Goal: Transaction & Acquisition: Purchase product/service

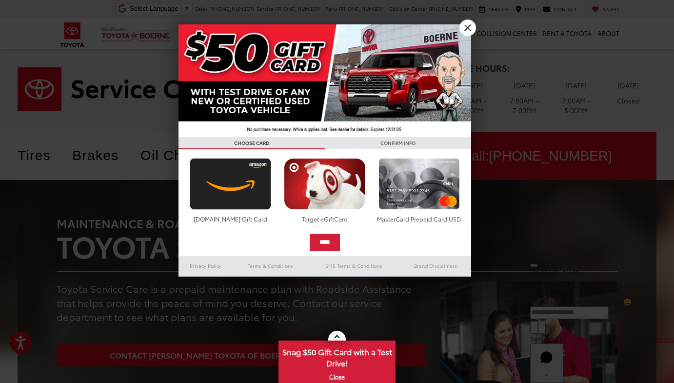
click at [468, 28] on link "X" at bounding box center [468, 28] width 17 height 17
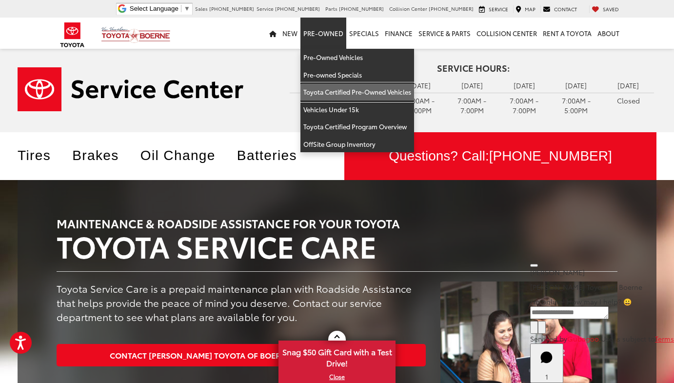
click at [328, 90] on link "Toyota Certified Pre-Owned Vehicles" at bounding box center [358, 92] width 114 height 18
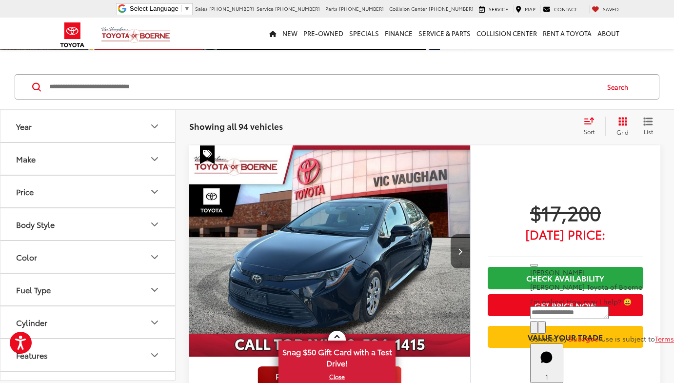
click at [592, 128] on span "Sort" at bounding box center [589, 131] width 11 height 8
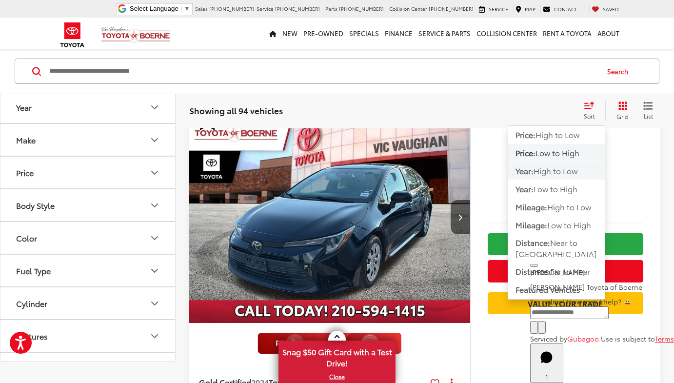
click at [567, 167] on span "High to Low" at bounding box center [556, 170] width 44 height 11
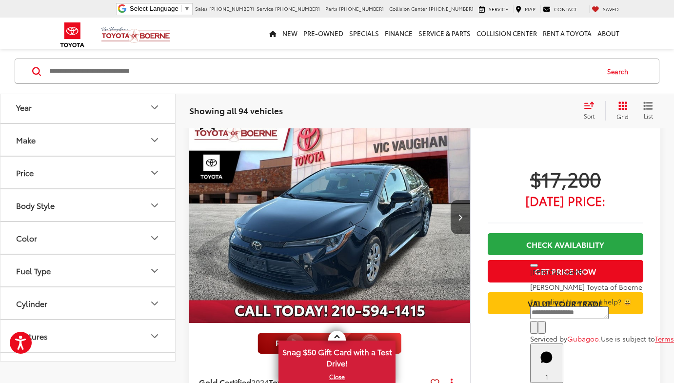
scroll to position [48, 0]
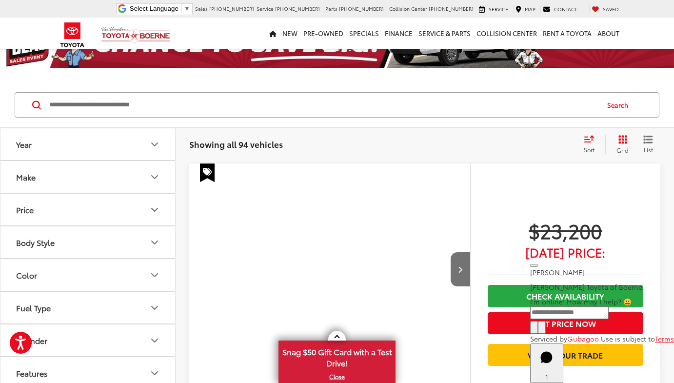
click at [587, 108] on input "Search by Make, Model, or Keyword" at bounding box center [323, 104] width 550 height 23
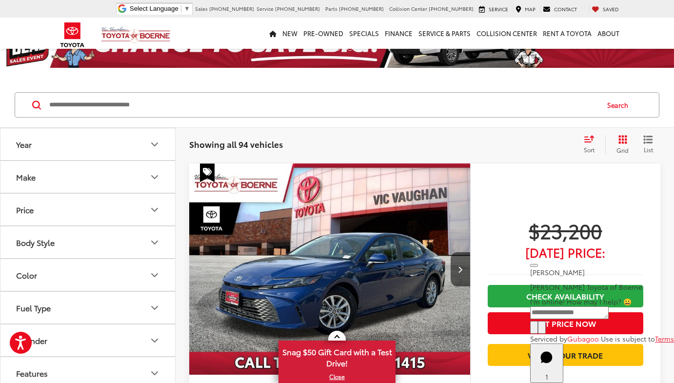
click at [597, 142] on div "Sort" at bounding box center [592, 145] width 26 height 20
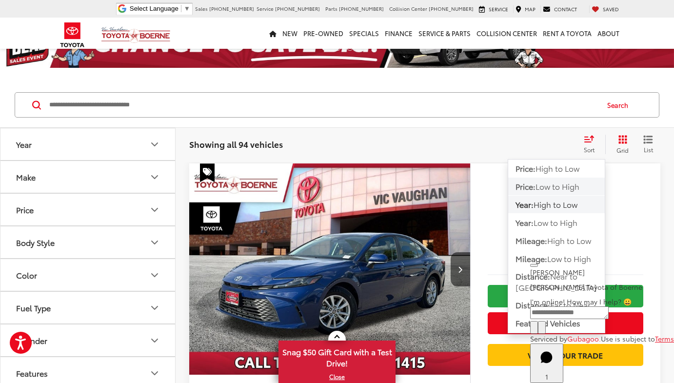
click at [559, 190] on span "Low to High" at bounding box center [558, 186] width 44 height 11
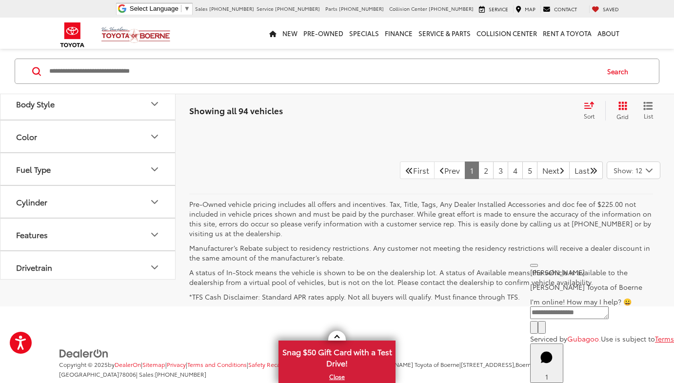
scroll to position [4981, 0]
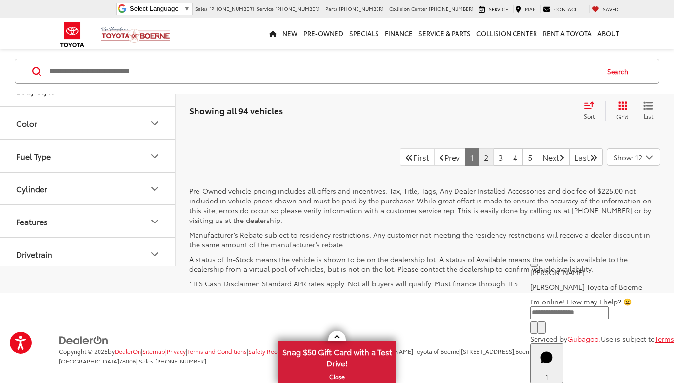
click at [479, 154] on link "2" at bounding box center [486, 157] width 15 height 18
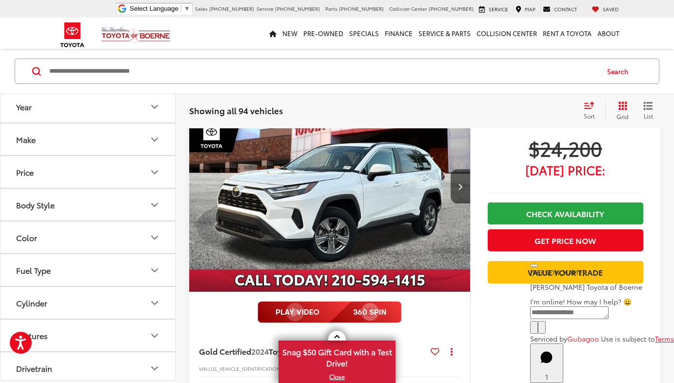
scroll to position [4162, 0]
click at [461, 183] on icon "Next image" at bounding box center [460, 186] width 4 height 7
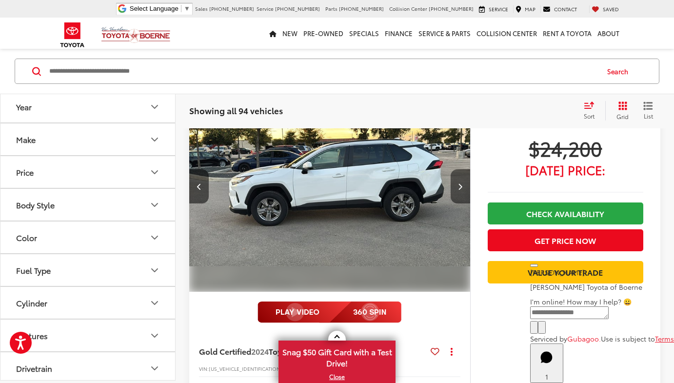
click at [461, 183] on icon "Next image" at bounding box center [460, 186] width 4 height 7
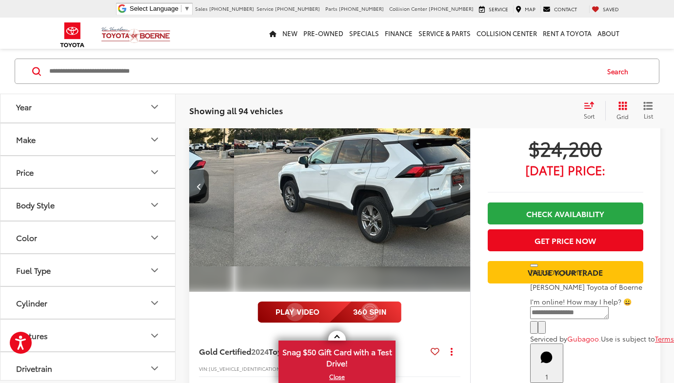
scroll to position [0, 565]
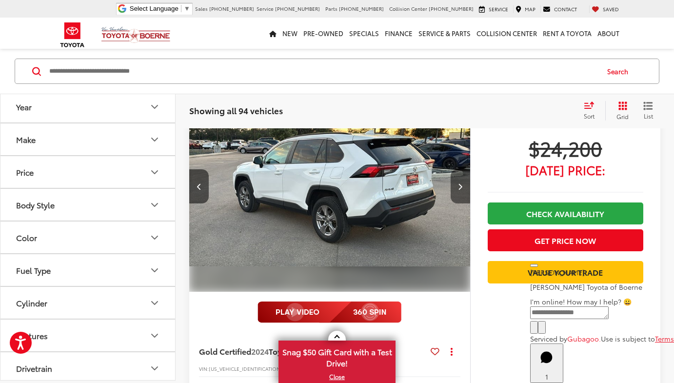
click at [461, 183] on icon "Next image" at bounding box center [460, 186] width 4 height 7
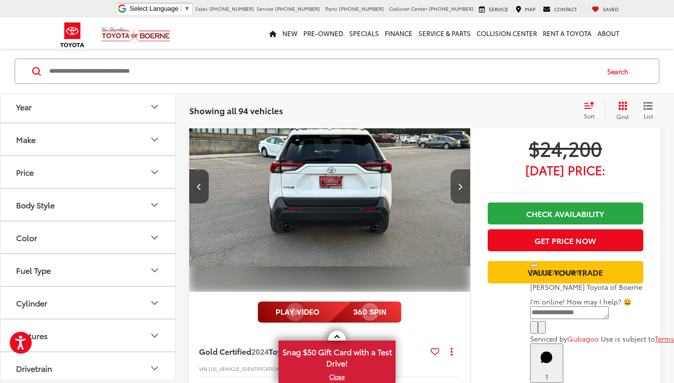
click at [461, 183] on icon "Next image" at bounding box center [460, 186] width 4 height 7
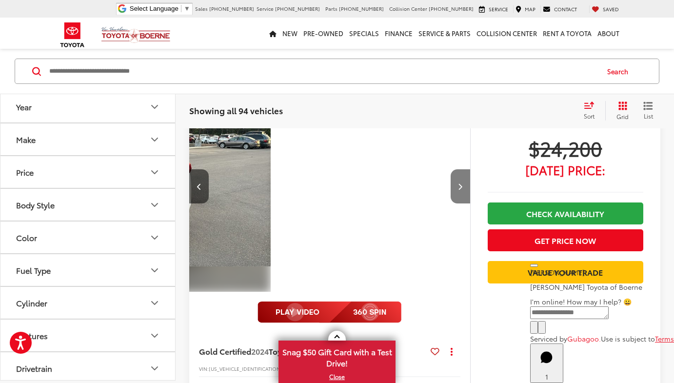
scroll to position [0, 1131]
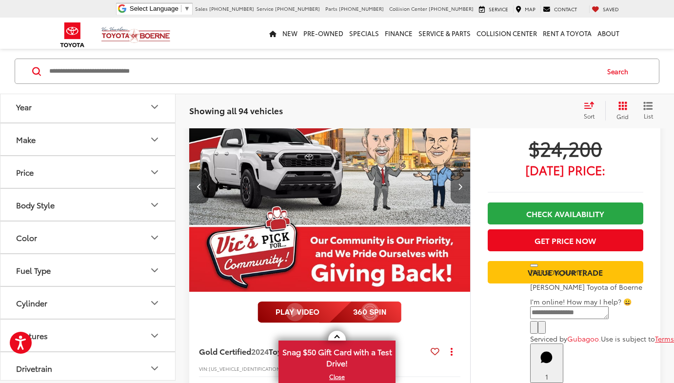
click at [461, 183] on icon "Next image" at bounding box center [460, 186] width 4 height 7
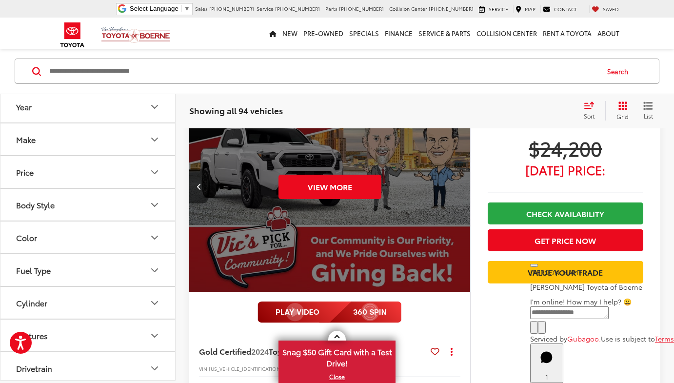
click at [461, 183] on div "View More" at bounding box center [330, 187] width 283 height 212
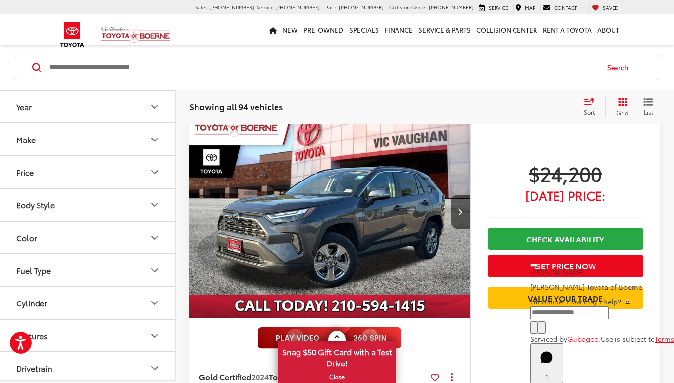
scroll to position [4543, 0]
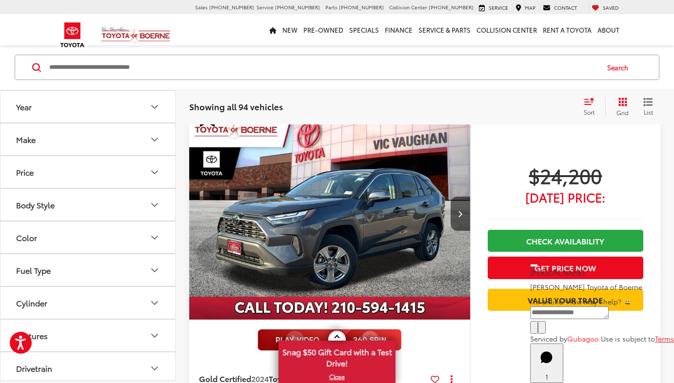
click at [348, 197] on img "2024 Toyota RAV4 XLE 0" at bounding box center [330, 214] width 283 height 212
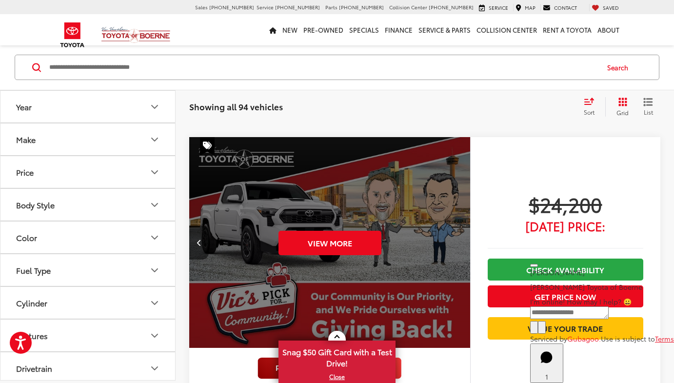
scroll to position [4109, 0]
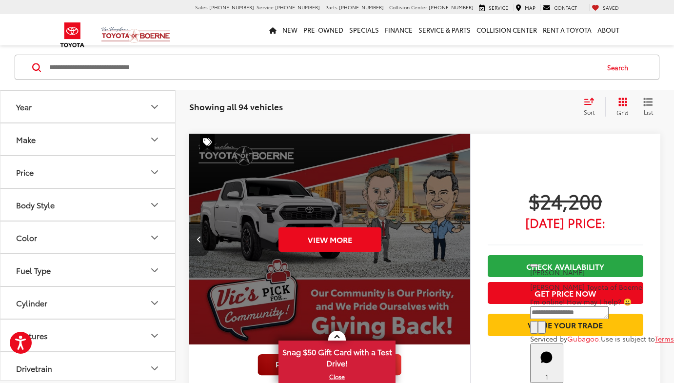
click at [203, 236] on button "Previous image" at bounding box center [199, 239] width 20 height 34
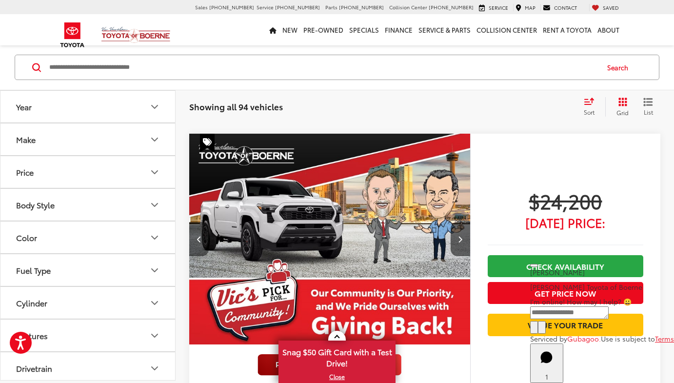
click at [203, 236] on button "Previous image" at bounding box center [199, 239] width 20 height 34
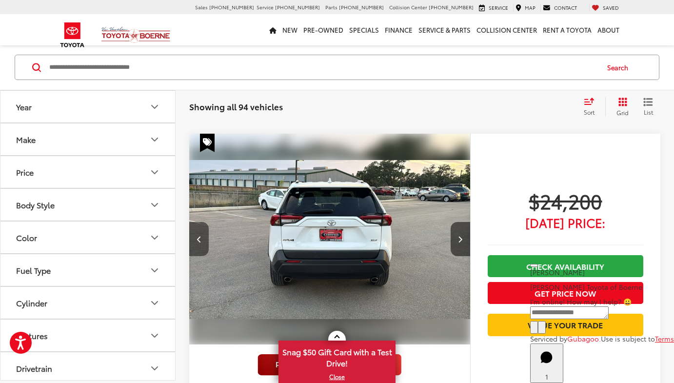
click at [203, 236] on button "Previous image" at bounding box center [199, 239] width 20 height 34
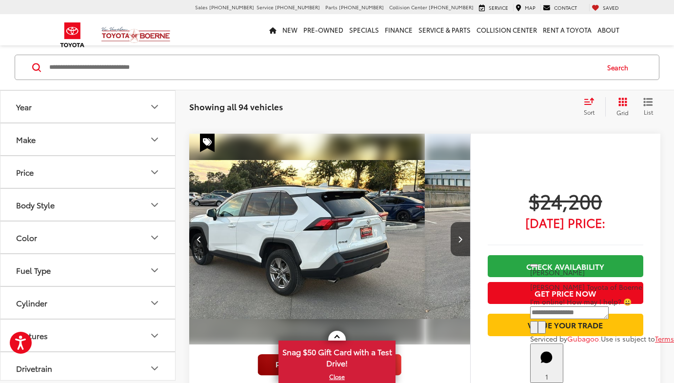
scroll to position [0, 565]
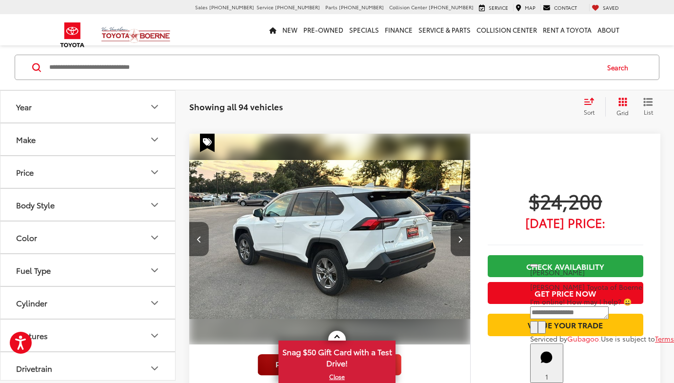
click at [199, 236] on icon "Previous image" at bounding box center [199, 239] width 4 height 7
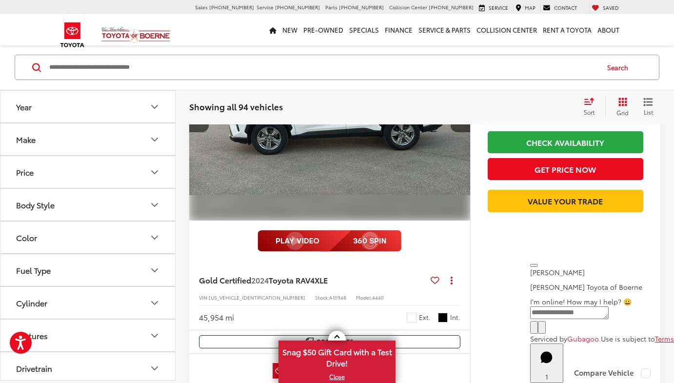
scroll to position [4235, 0]
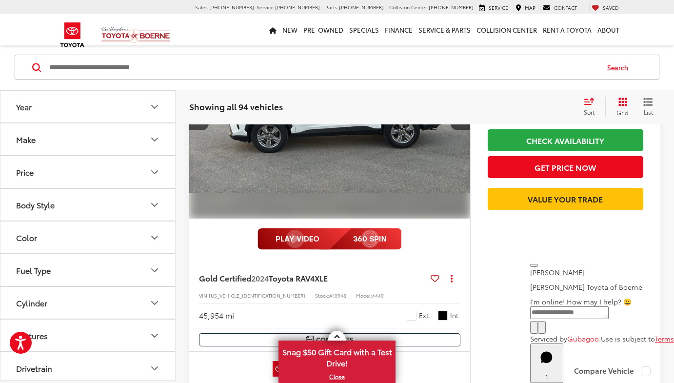
click at [478, 249] on div "$24,200 Today's Price: Check Availability Get Price Now Value Your Trade" at bounding box center [565, 183] width 190 height 351
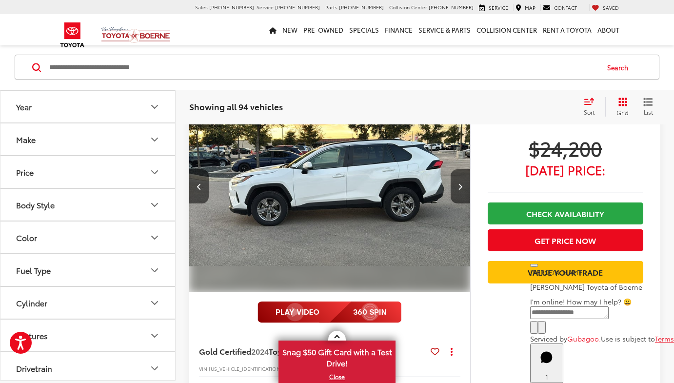
scroll to position [4128, 0]
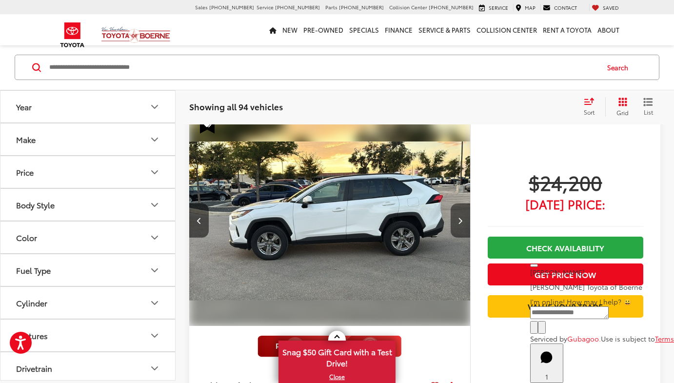
click at [469, 203] on button "Next image" at bounding box center [461, 220] width 20 height 34
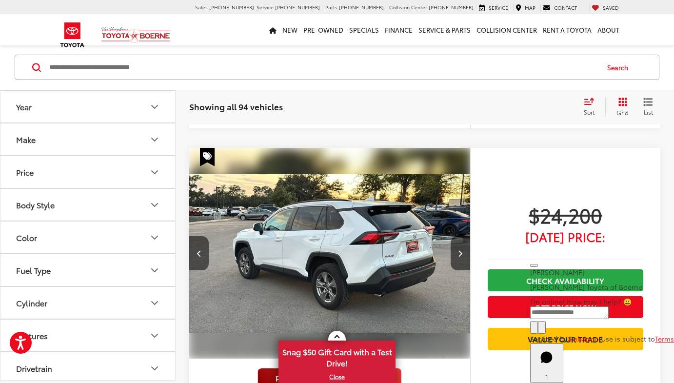
scroll to position [4090, 0]
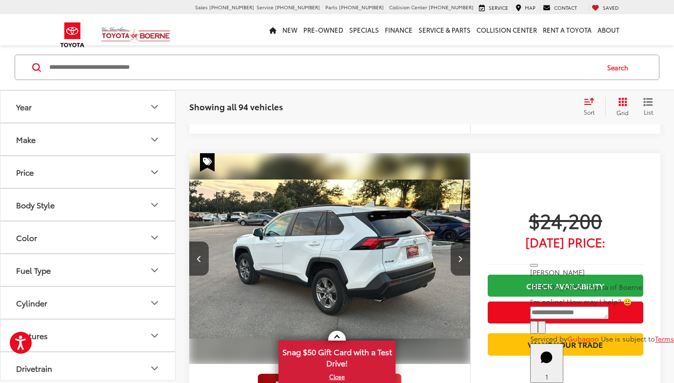
click at [484, 231] on div "$24,200 Today's Price: Check Availability Get Price Now Value Your Trade" at bounding box center [565, 328] width 190 height 351
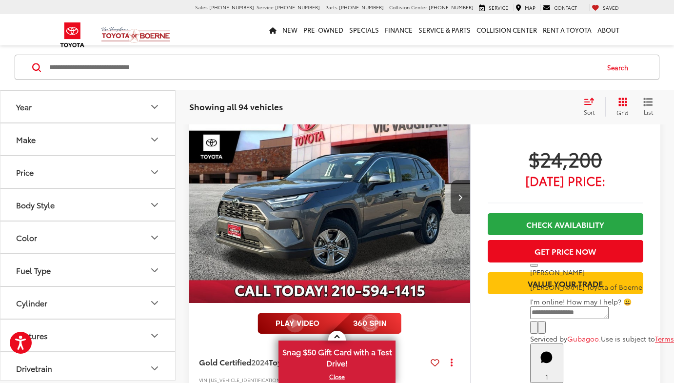
scroll to position [4550, 0]
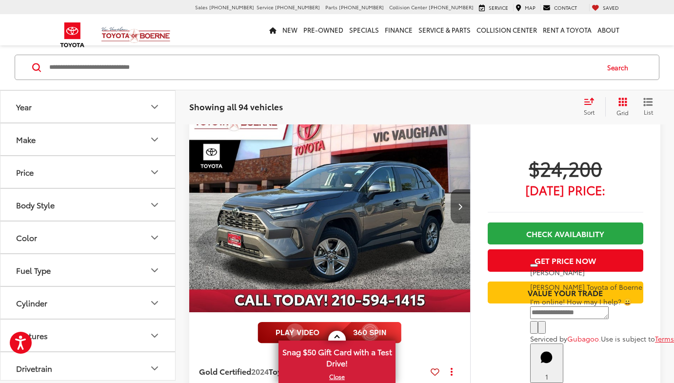
click at [458, 195] on button "Next image" at bounding box center [461, 206] width 20 height 34
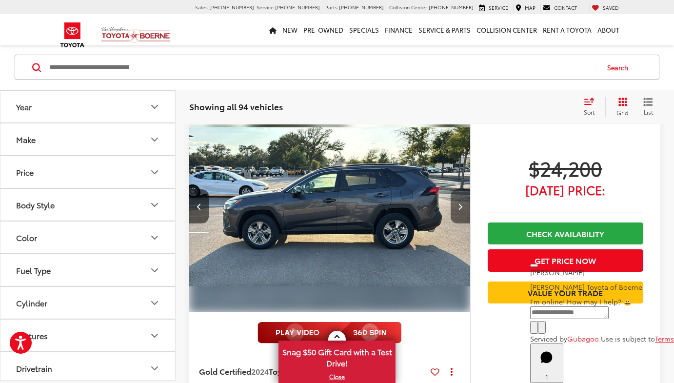
click at [458, 195] on button "Next image" at bounding box center [461, 206] width 20 height 34
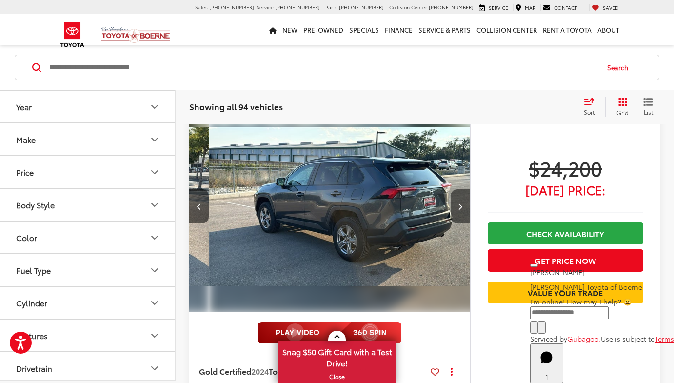
scroll to position [0, 565]
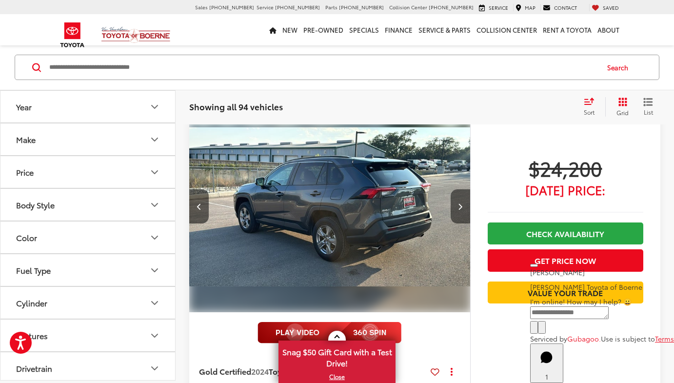
click at [459, 198] on button "Next image" at bounding box center [461, 206] width 20 height 34
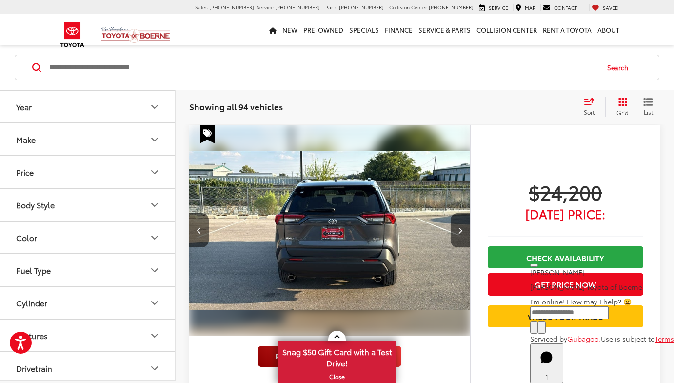
scroll to position [4524, 0]
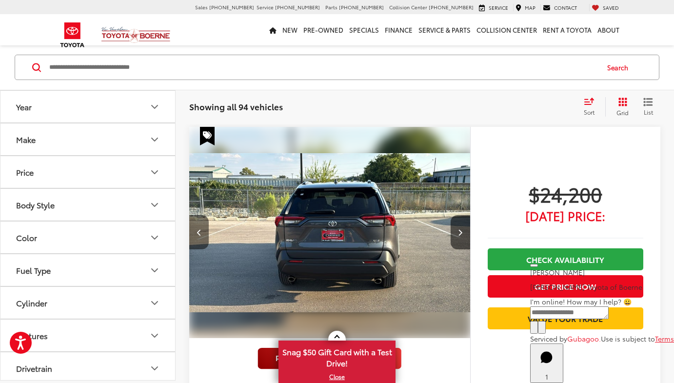
click at [199, 244] on button "Previous image" at bounding box center [199, 232] width 20 height 34
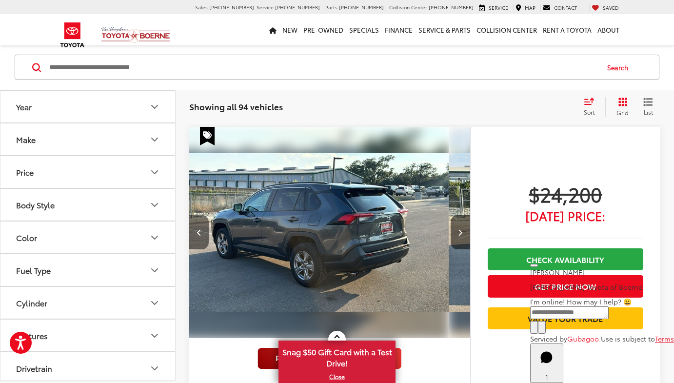
scroll to position [0, 565]
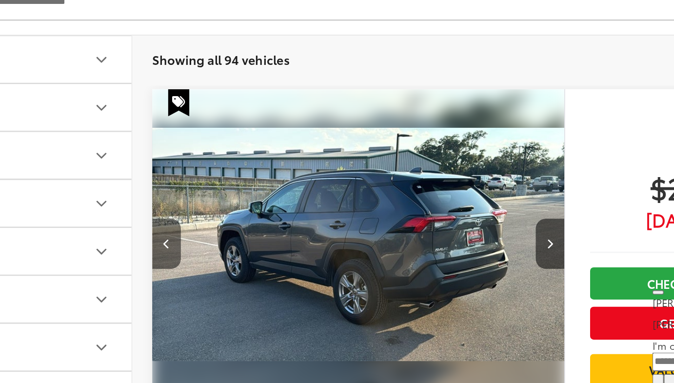
click at [197, 229] on icon "Previous image" at bounding box center [199, 232] width 4 height 7
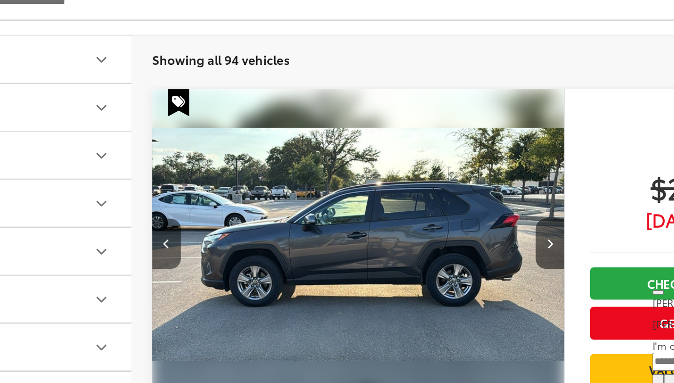
click at [197, 229] on icon "Previous image" at bounding box center [199, 232] width 4 height 7
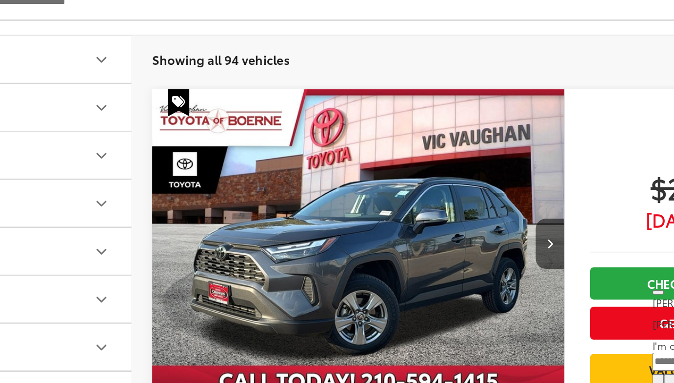
click at [189, 160] on img "2024 Toyota RAV4 XLE 0" at bounding box center [330, 233] width 283 height 212
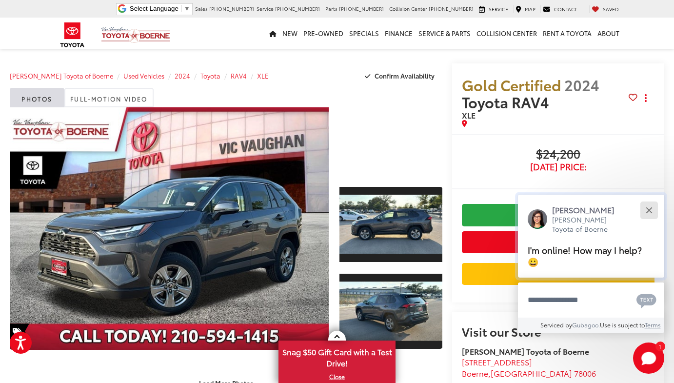
click at [652, 209] on button "Close" at bounding box center [649, 210] width 21 height 21
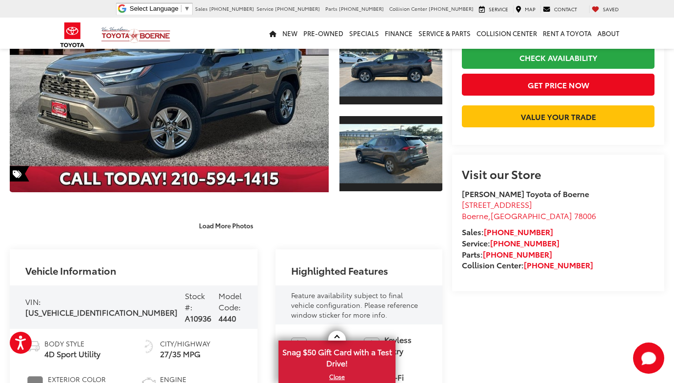
scroll to position [162, 0]
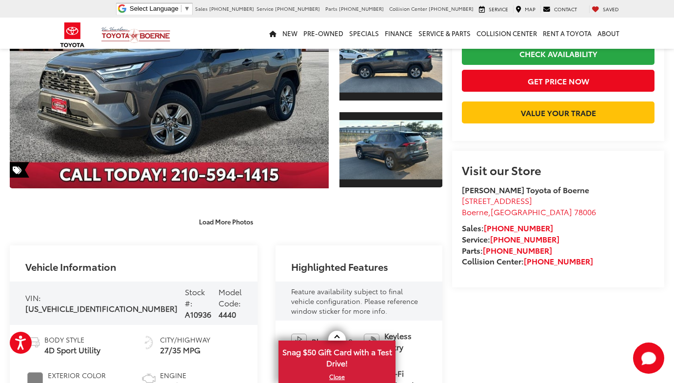
click at [221, 316] on div "Vehicle Information VIN: 2T3W1RFV1RW319947 Stock #: A10936 Model Code: 4440 Bod…" at bounding box center [226, 369] width 433 height 248
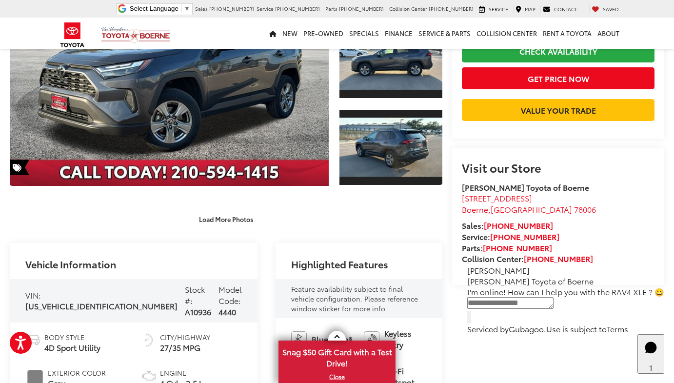
click at [443, 143] on div "Gold Certified 2024 Toyota RAV4 XLE Copy Link Share Print Buy $24,200 [DATE] Pr…" at bounding box center [554, 68] width 222 height 338
click at [446, 134] on div "Gold Certified 2024 Toyota RAV4 XLE Copy Link Share Print Buy $24,200 [DATE] Pr…" at bounding box center [554, 68] width 222 height 338
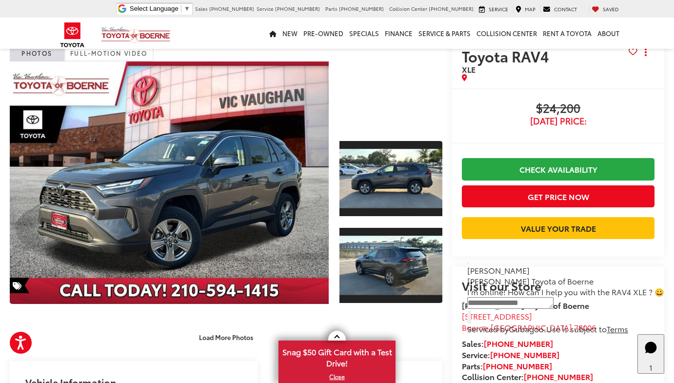
scroll to position [46, 0]
click at [443, 155] on div "Gold Certified 2024 Toyota RAV4 XLE Copy Link Share Print Buy $24,200 [DATE] Pr…" at bounding box center [554, 187] width 222 height 338
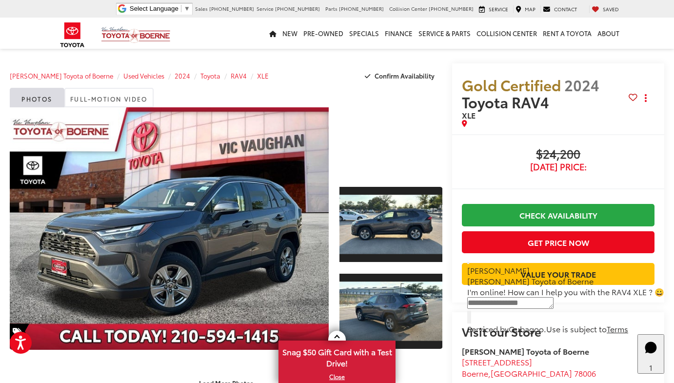
scroll to position [0, 0]
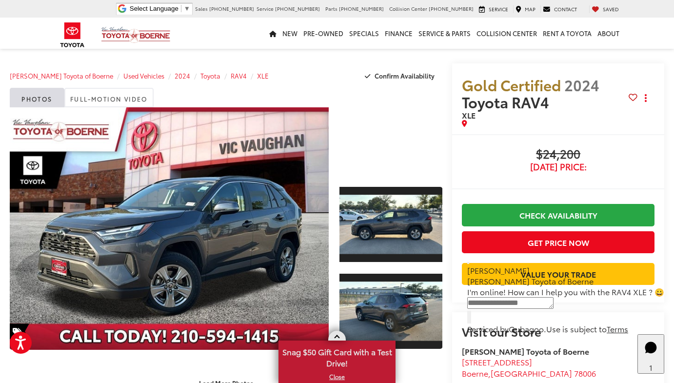
click at [338, 378] on link "X" at bounding box center [337, 376] width 115 height 11
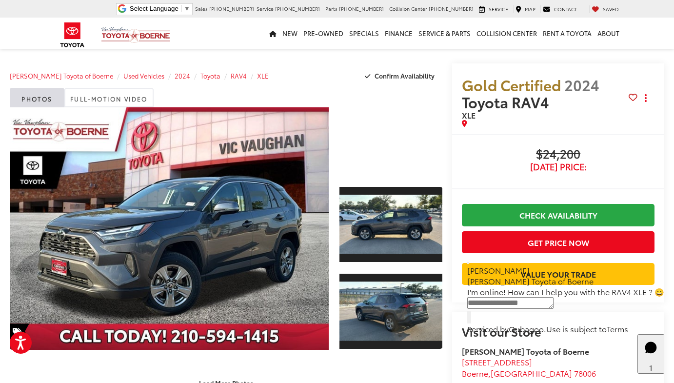
click at [452, 266] on div "Buy $24,200 [DATE] Price: Check Availability Get Price Now Value Your Trade $24…" at bounding box center [558, 218] width 212 height 168
click at [445, 228] on div "Gold Certified 2024 Toyota RAV4 XLE Copy Link Share Print Buy $24,200 [DATE] Pr…" at bounding box center [554, 232] width 222 height 338
click at [443, 151] on div "Gold Certified 2024 Toyota RAV4 XLE Copy Link Share Print Buy $24,200 [DATE] Pr…" at bounding box center [554, 232] width 222 height 338
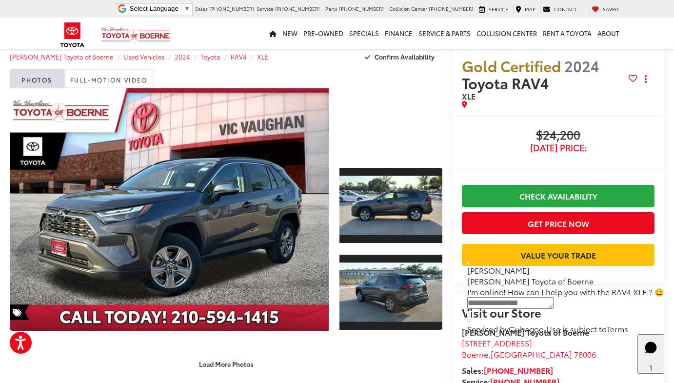
scroll to position [12, 0]
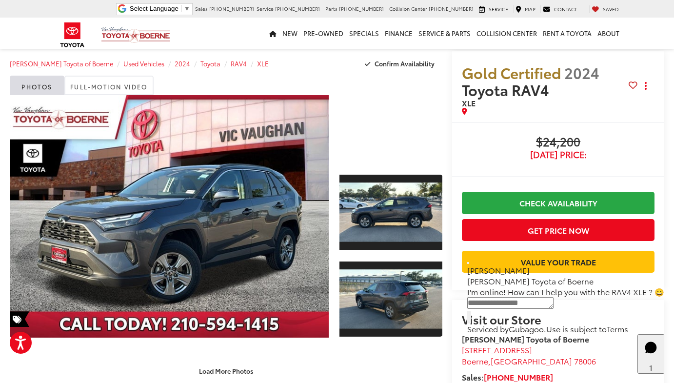
click at [443, 79] on div "Gold Certified 2024 Toyota RAV4 XLE Copy Link Share Print Buy $24,200 [DATE] Pr…" at bounding box center [554, 220] width 222 height 338
click at [443, 72] on div "Gold Certified 2024 Toyota RAV4 XLE Copy Link Share Print Buy $24,200 [DATE] Pr…" at bounding box center [554, 220] width 222 height 338
click at [123, 89] on link "Full-Motion Video" at bounding box center [108, 86] width 89 height 20
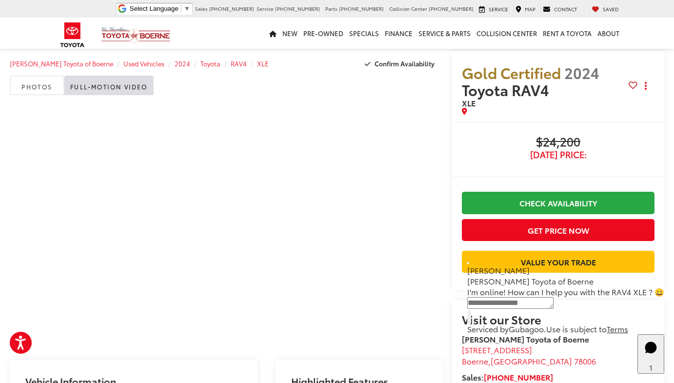
click at [443, 136] on div "Gold Certified 2024 Toyota RAV4 XLE Copy Link Share Print Buy $24,200 [DATE] Pr…" at bounding box center [554, 220] width 222 height 338
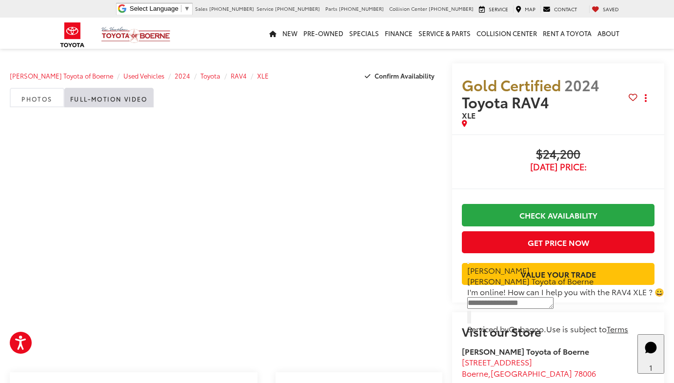
scroll to position [0, 0]
